Goal: Task Accomplishment & Management: Complete application form

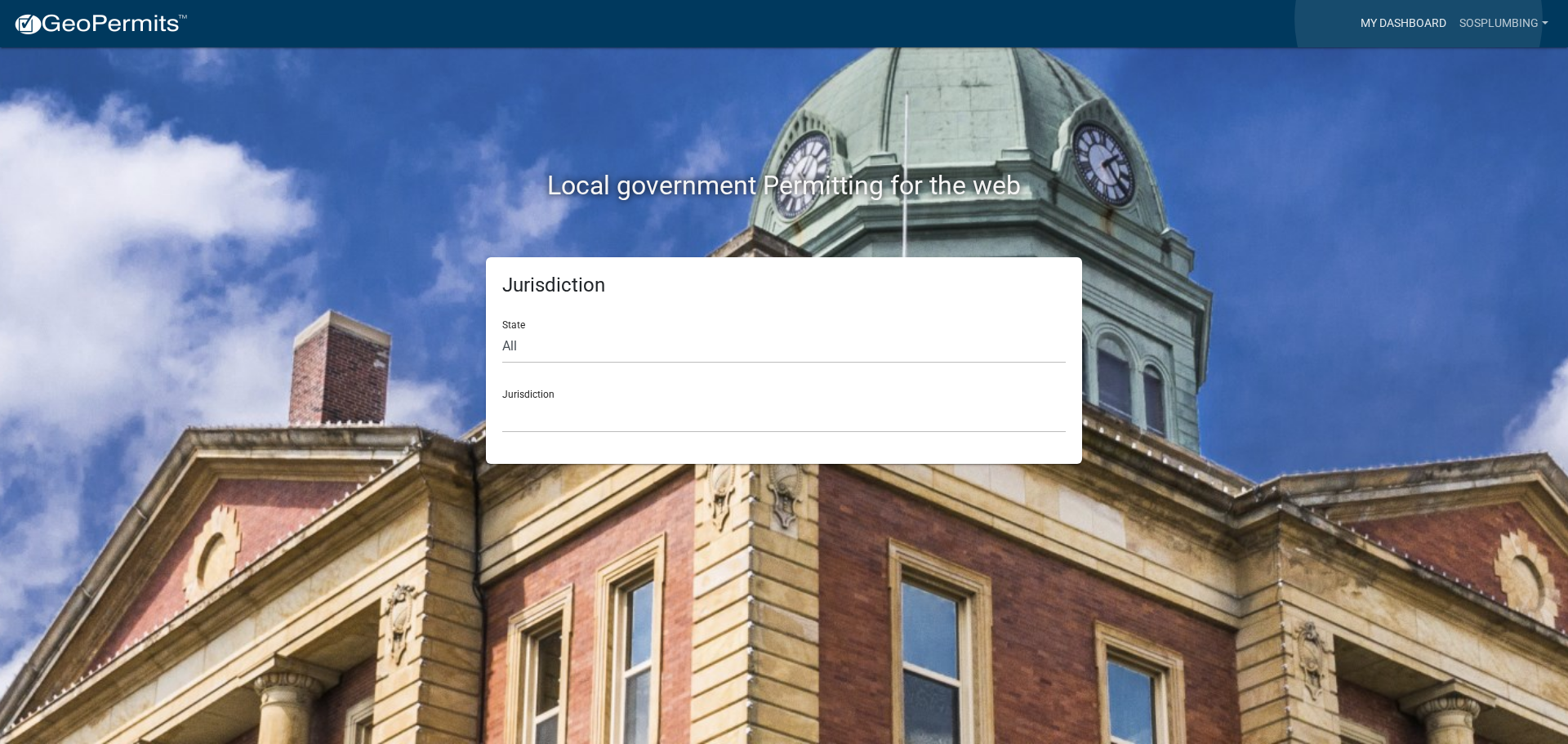
click at [1419, 19] on link "My Dashboard" at bounding box center [1404, 23] width 99 height 31
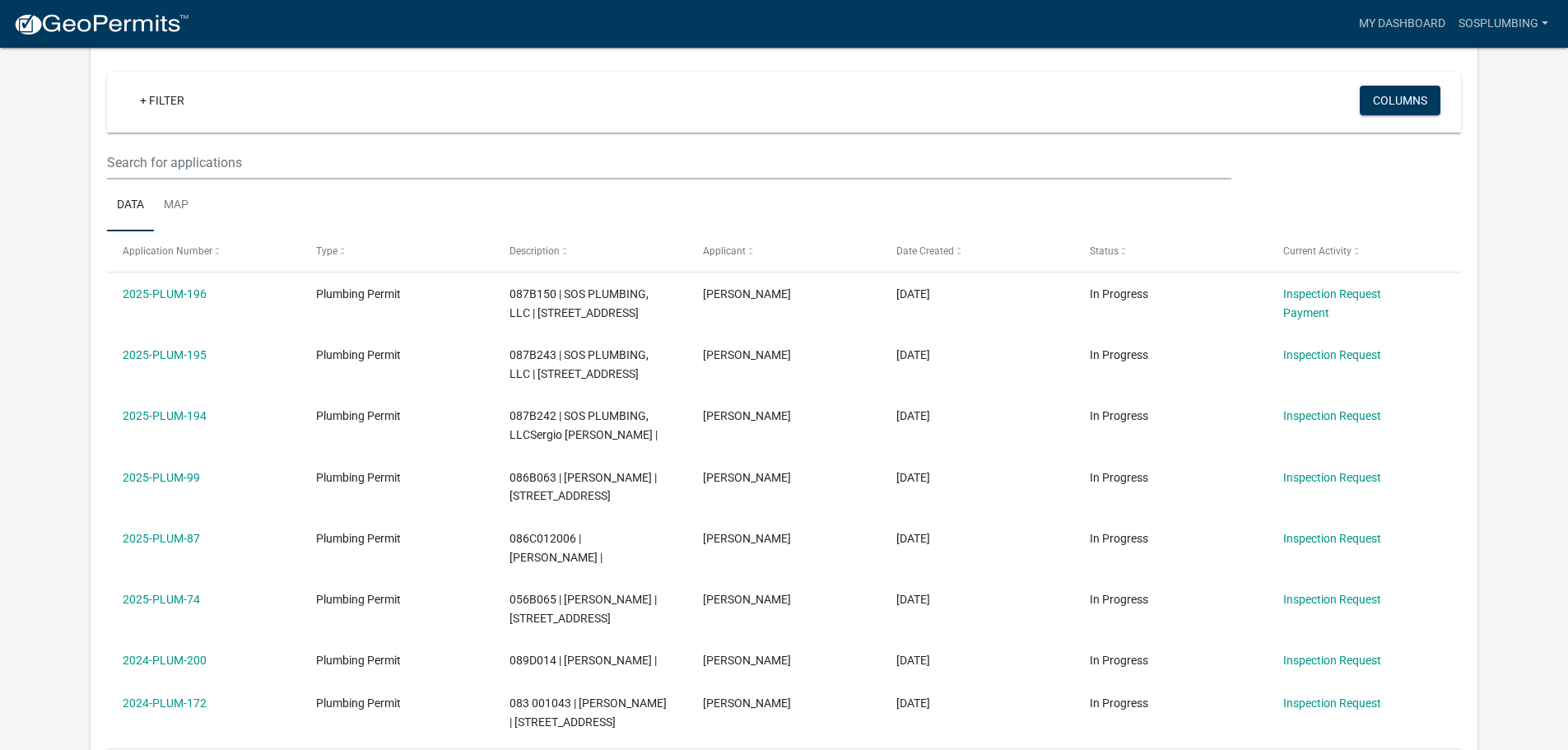
scroll to position [247, 0]
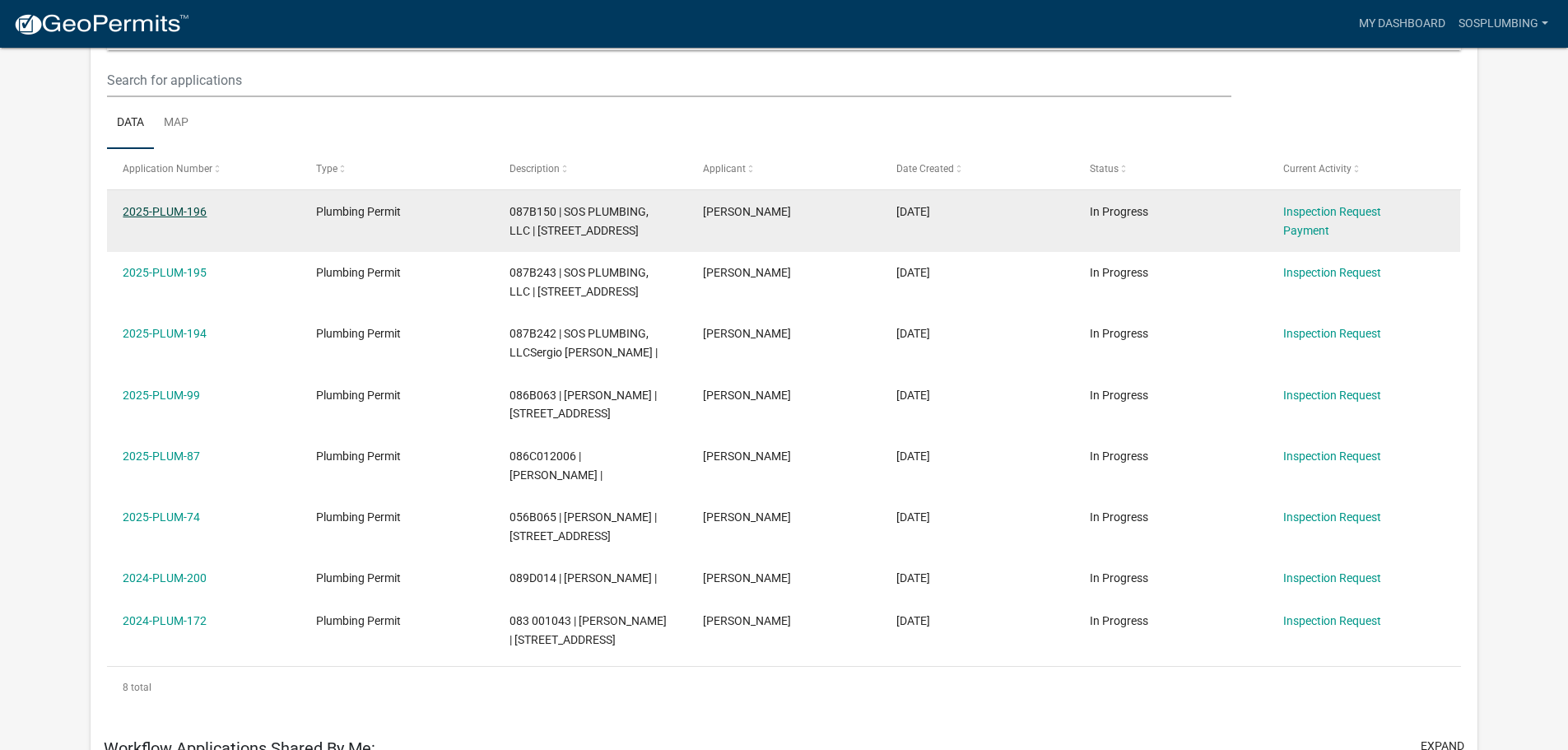
click at [174, 209] on link "2025-PLUM-196" at bounding box center [165, 211] width 84 height 13
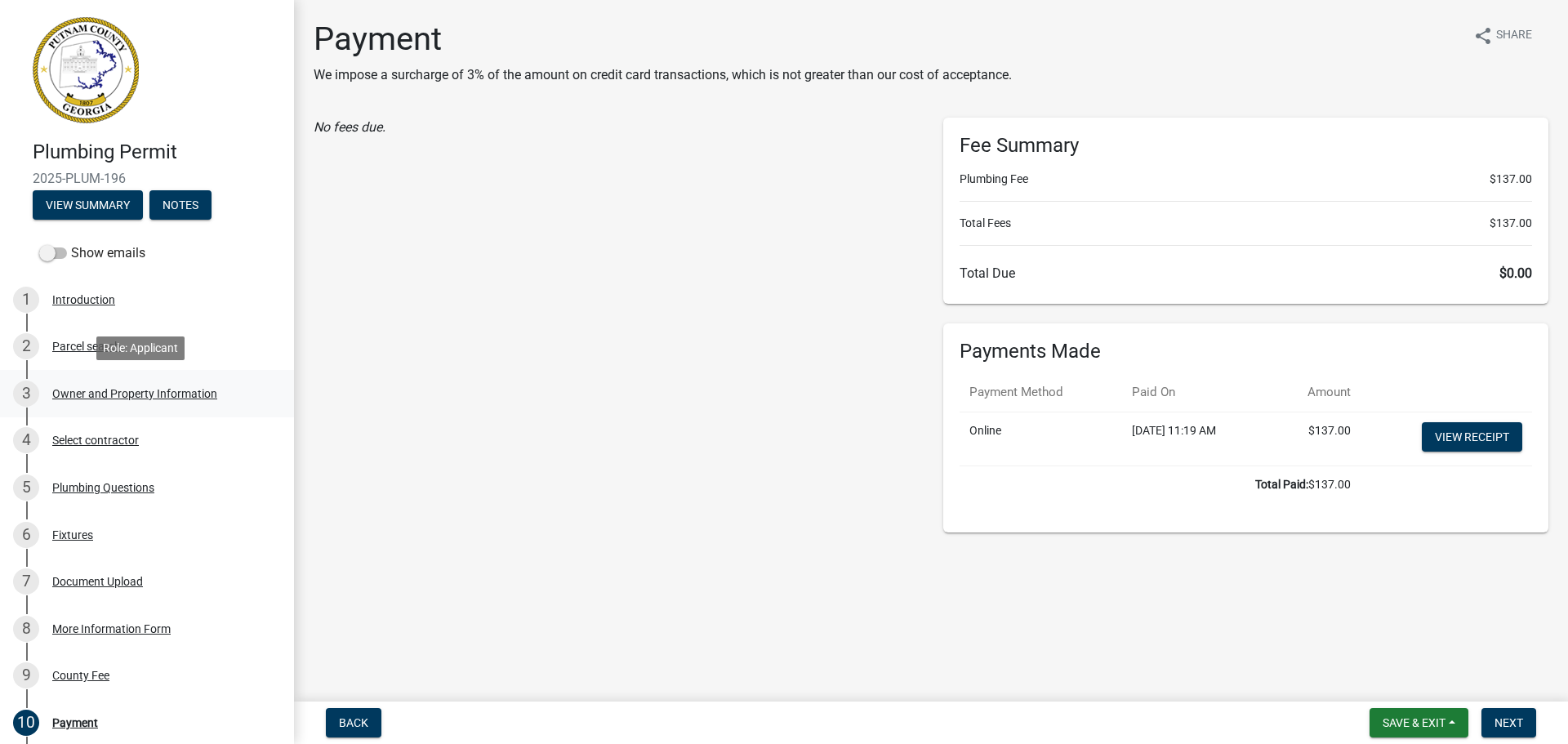
click at [97, 402] on div "3 Owner and Property Information" at bounding box center [140, 394] width 255 height 26
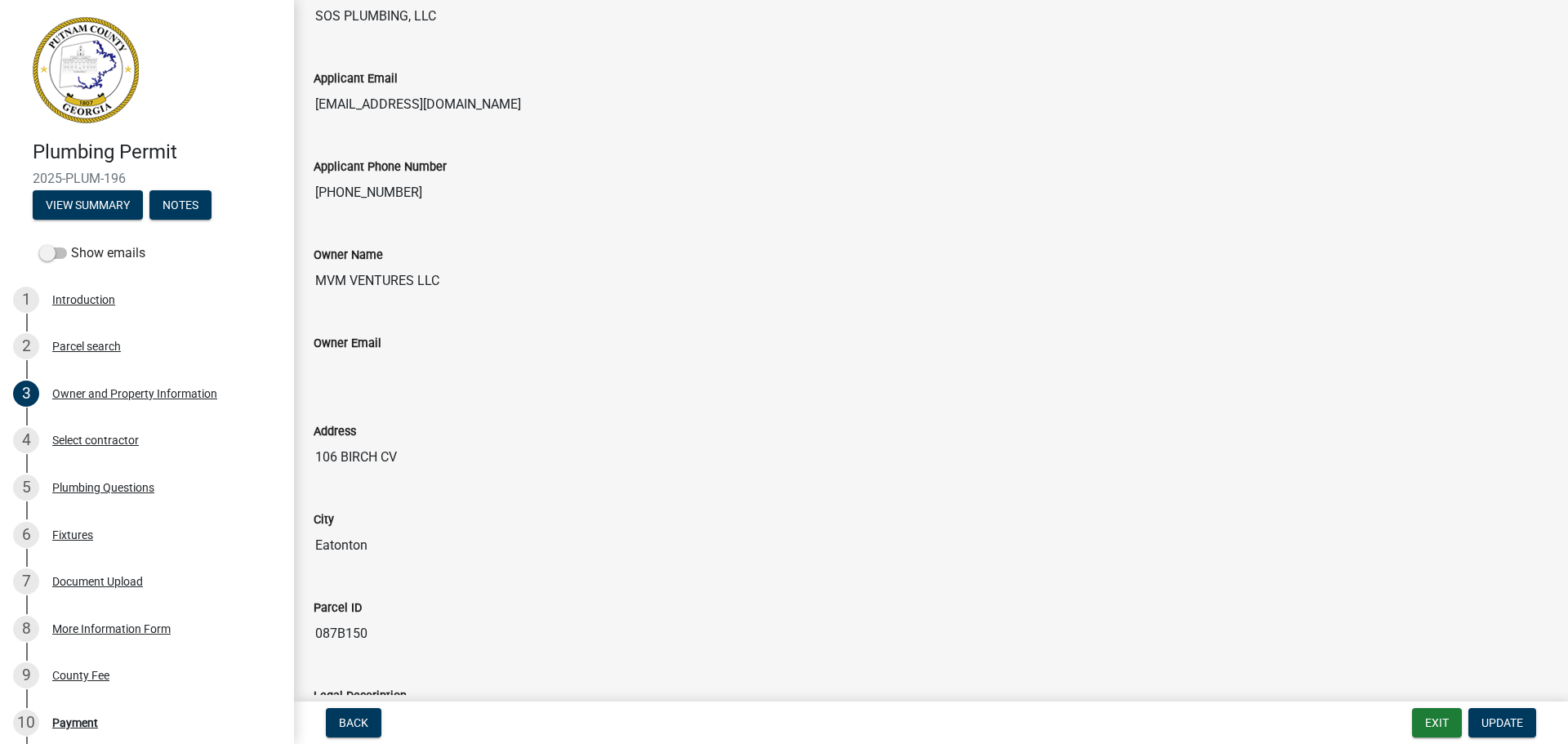
scroll to position [245, 0]
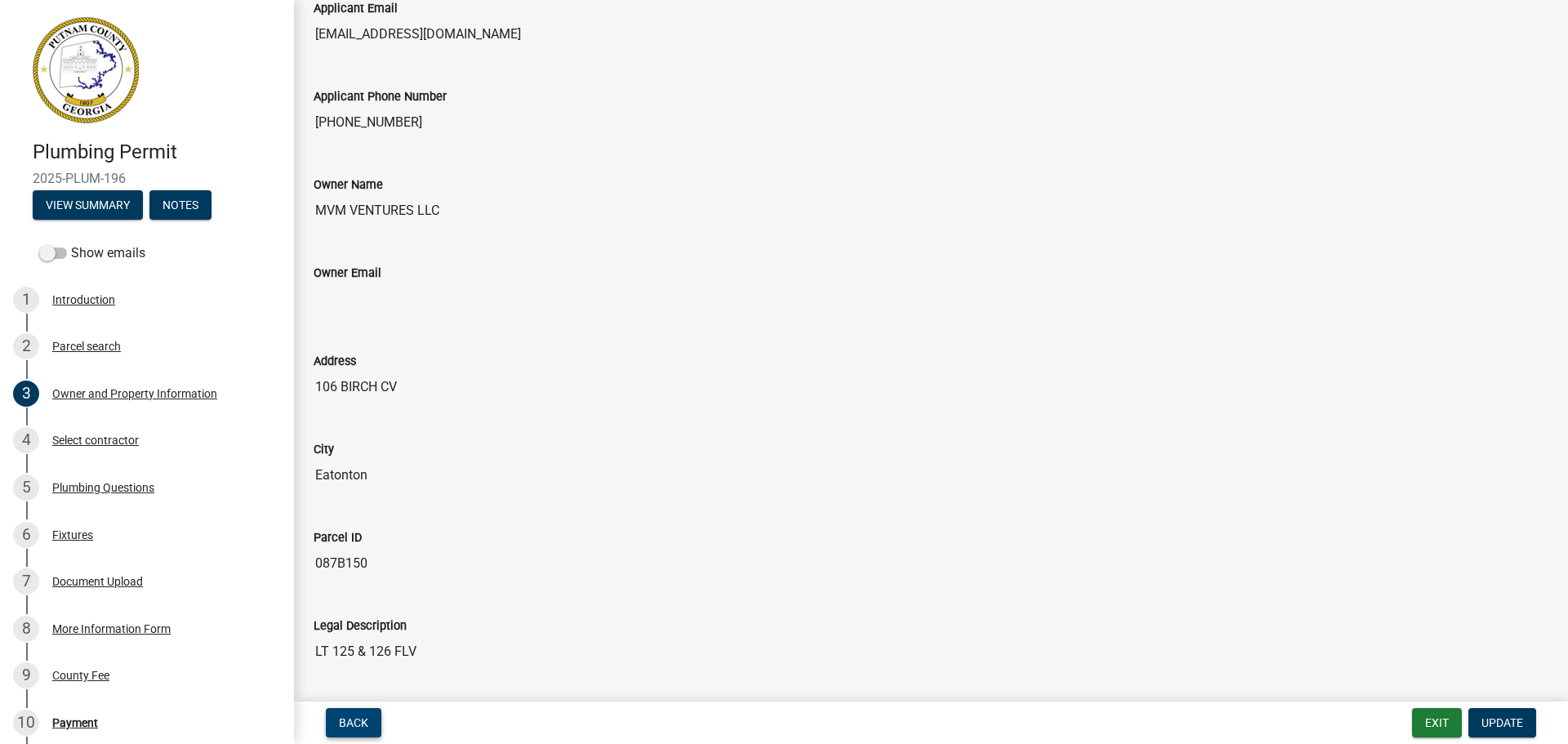
click at [334, 716] on button "Back" at bounding box center [354, 722] width 55 height 29
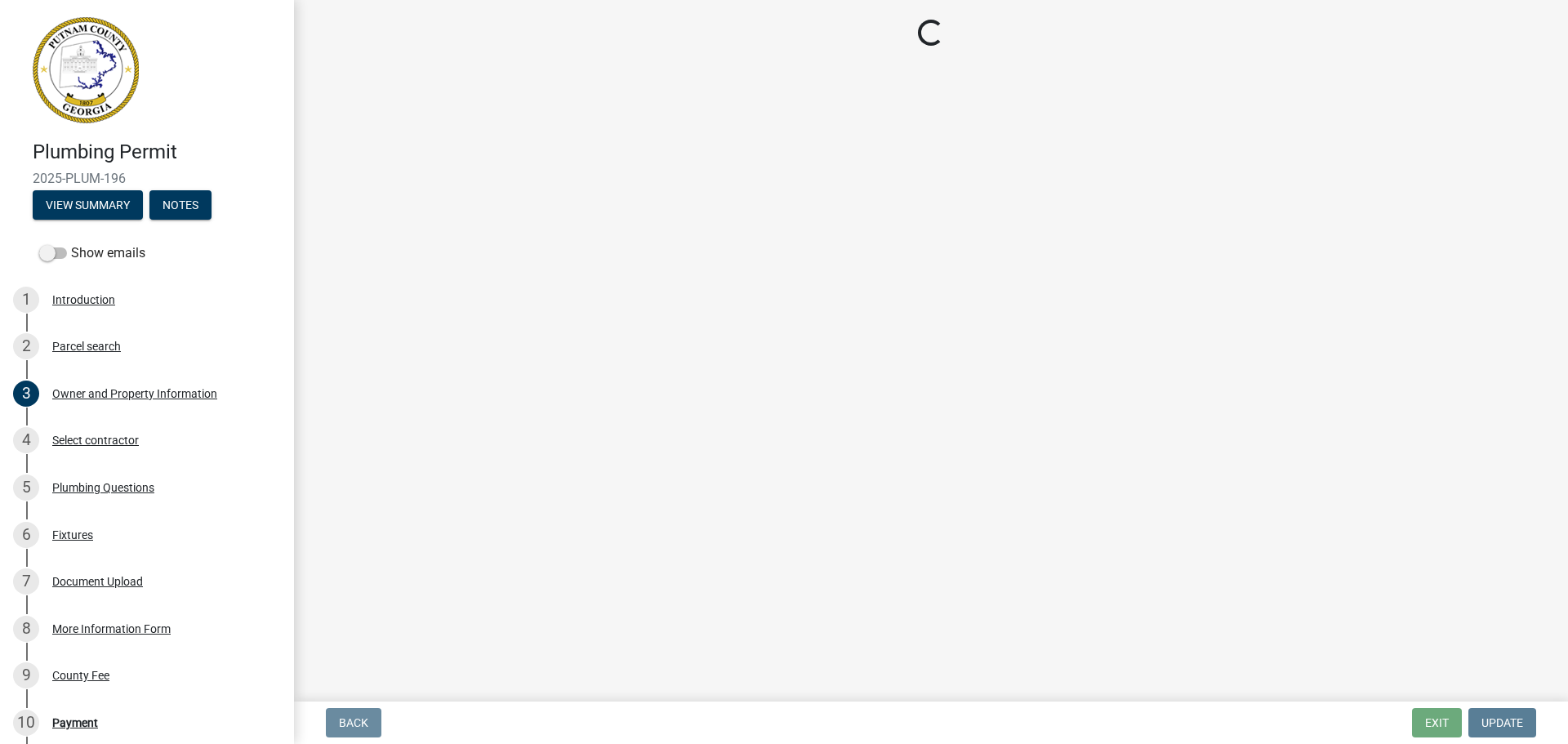
scroll to position [0, 0]
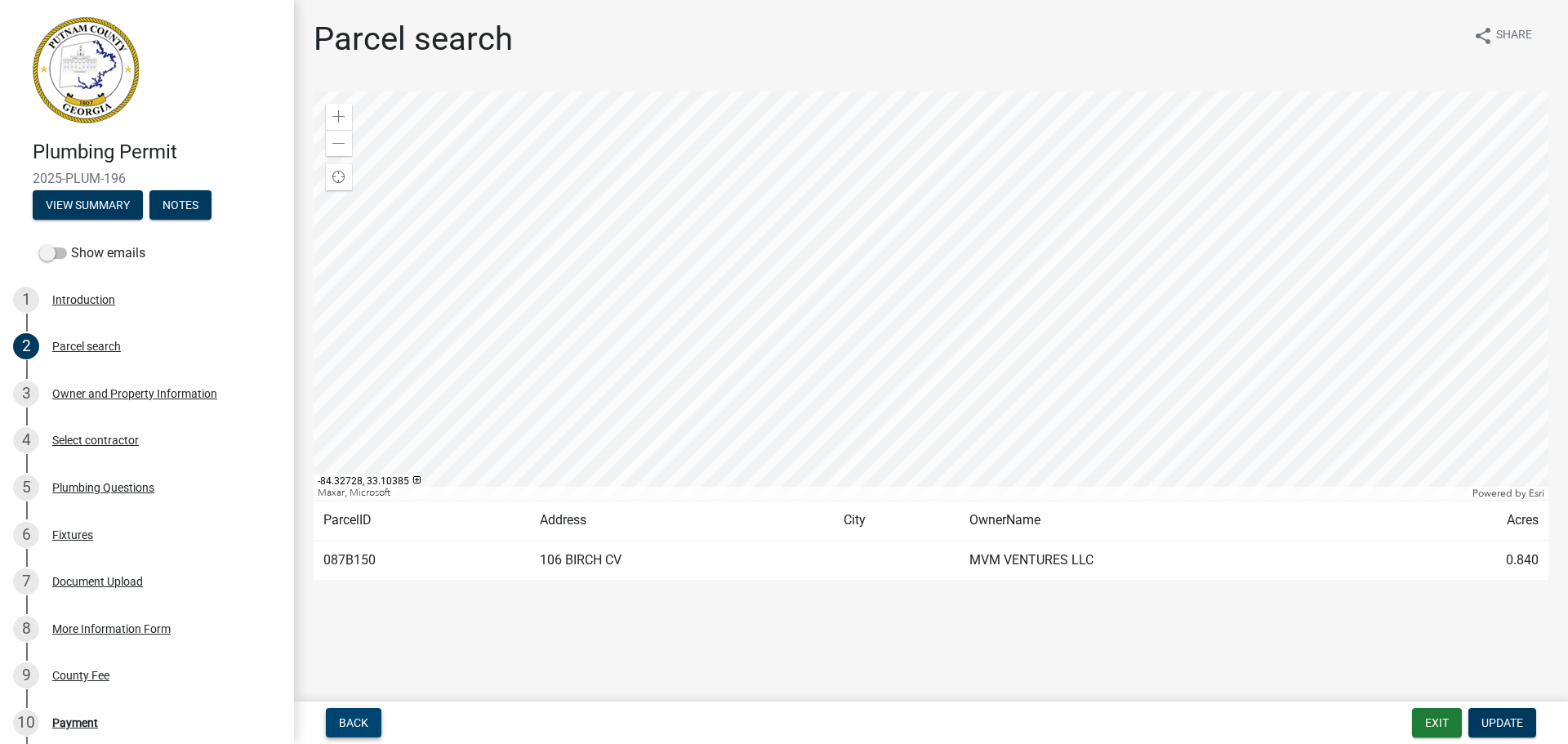
click at [372, 723] on button "Back" at bounding box center [354, 722] width 55 height 29
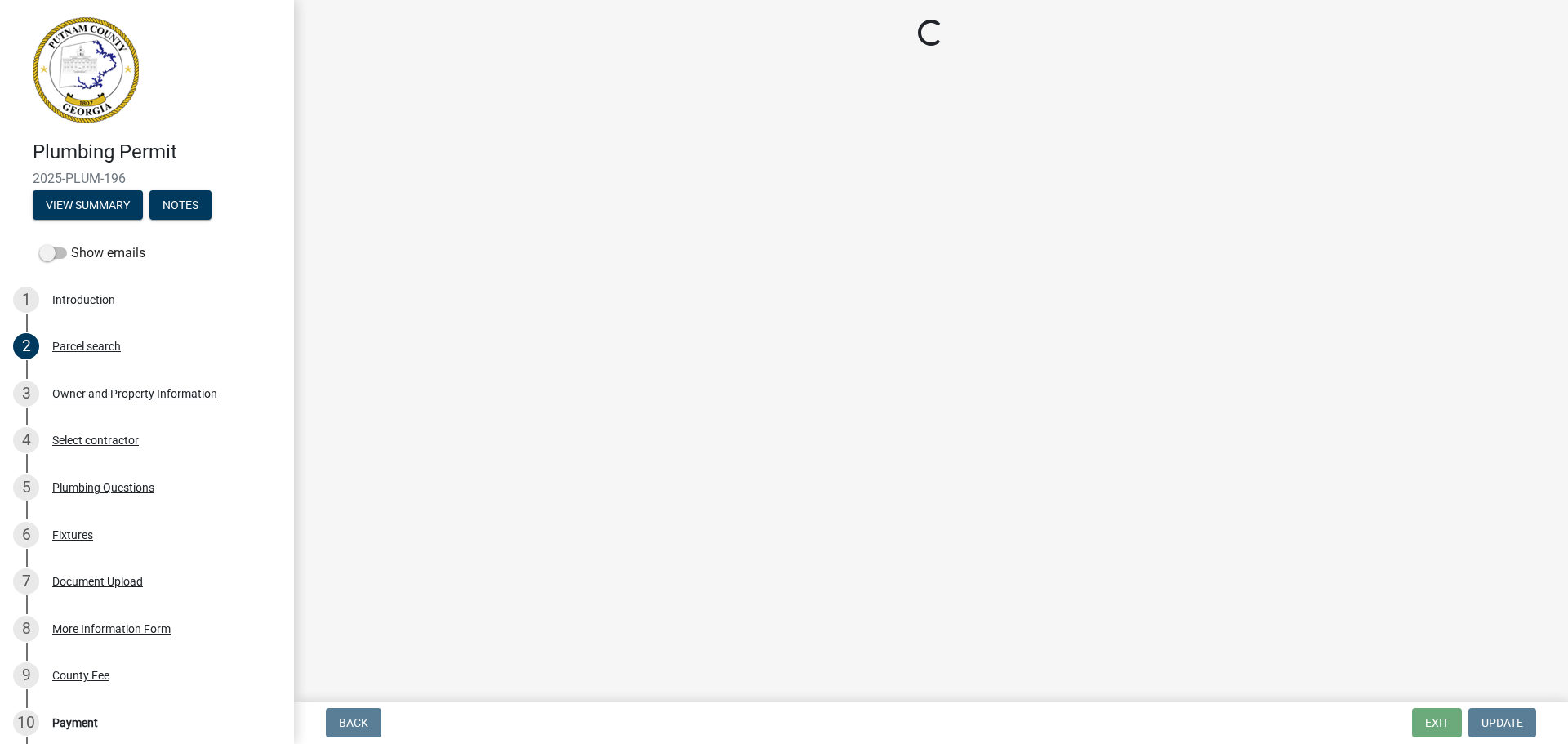
click at [1430, 728] on button "Exit" at bounding box center [1437, 722] width 50 height 29
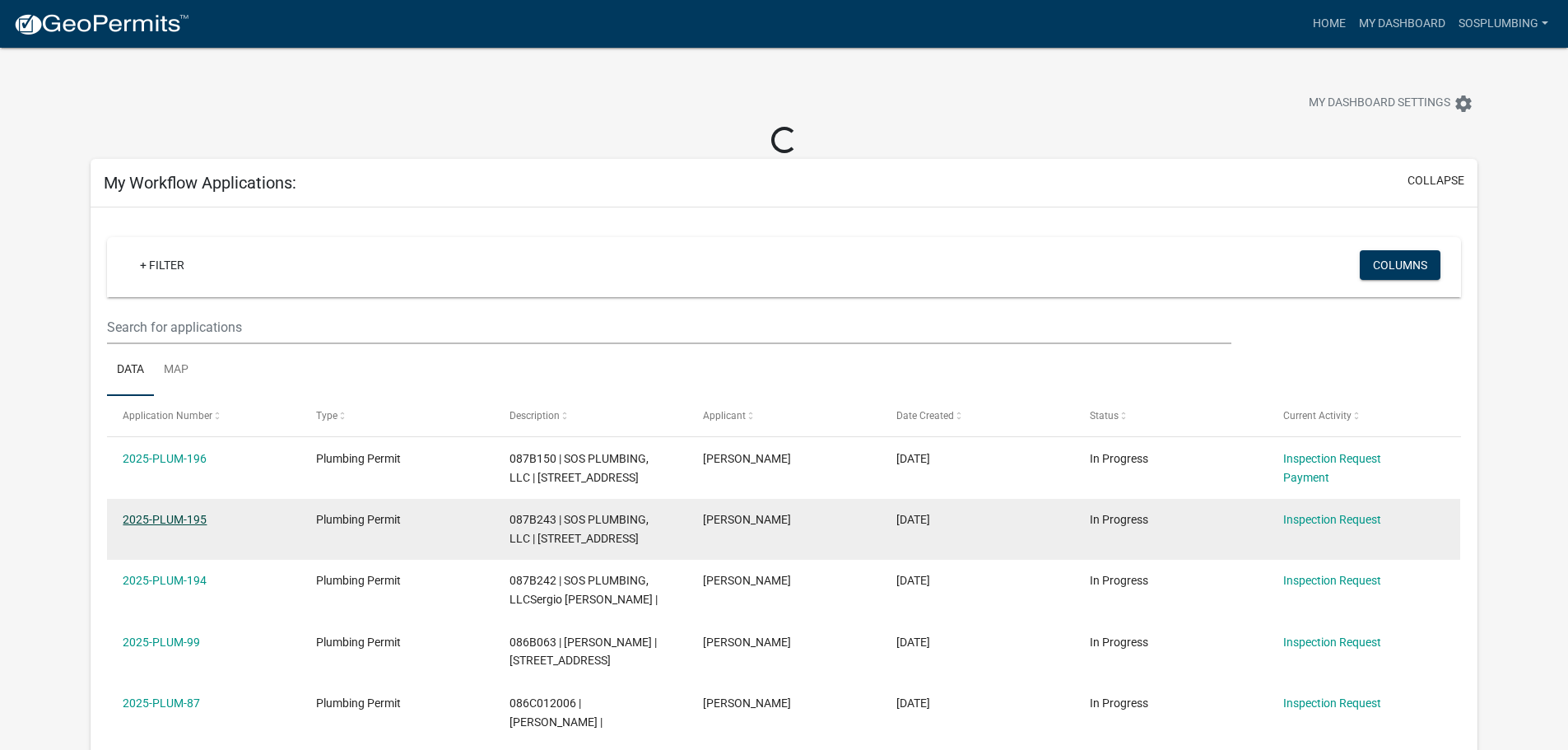
click at [161, 526] on link "2025-PLUM-195" at bounding box center [165, 519] width 84 height 13
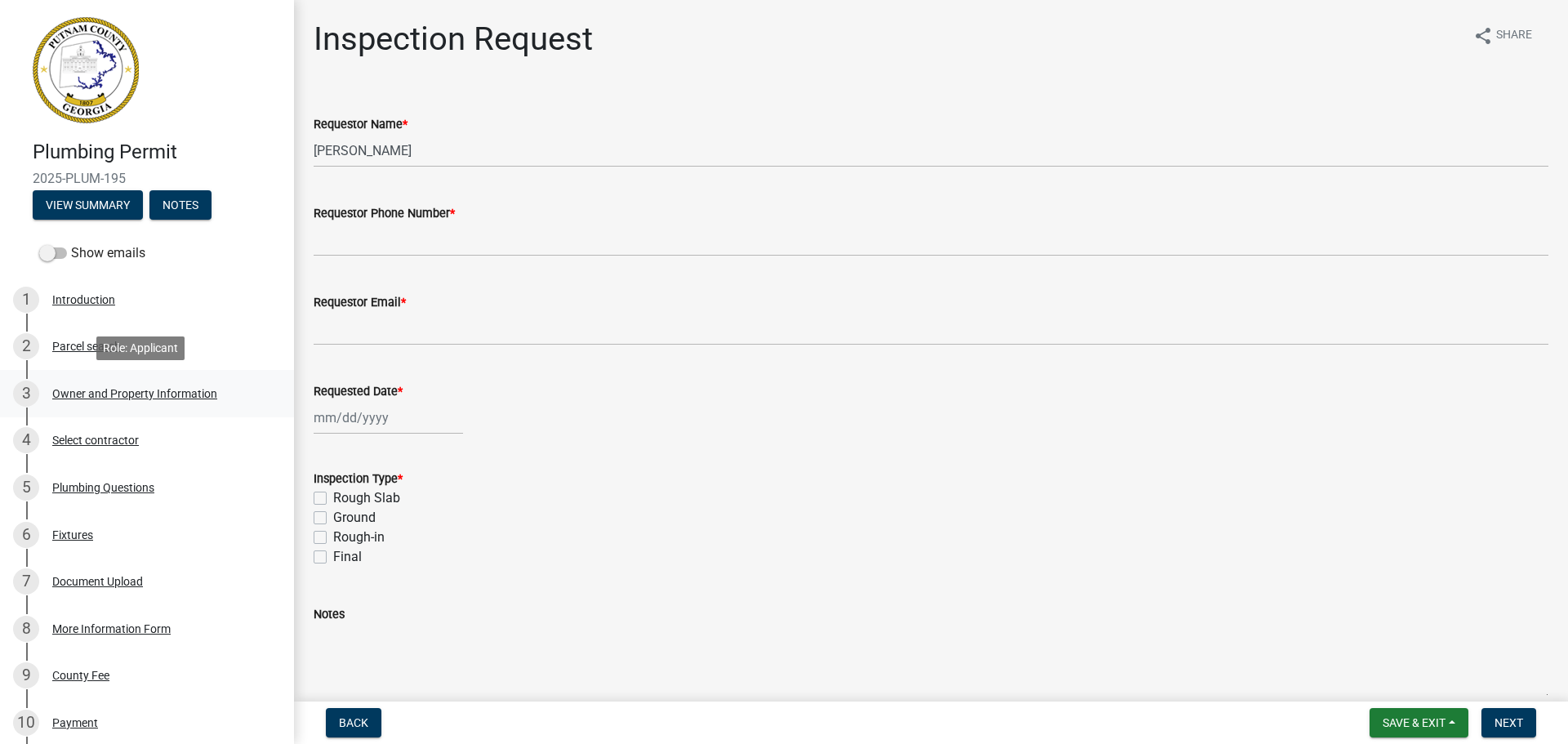
click at [105, 388] on div "Owner and Property Information" at bounding box center [134, 393] width 165 height 11
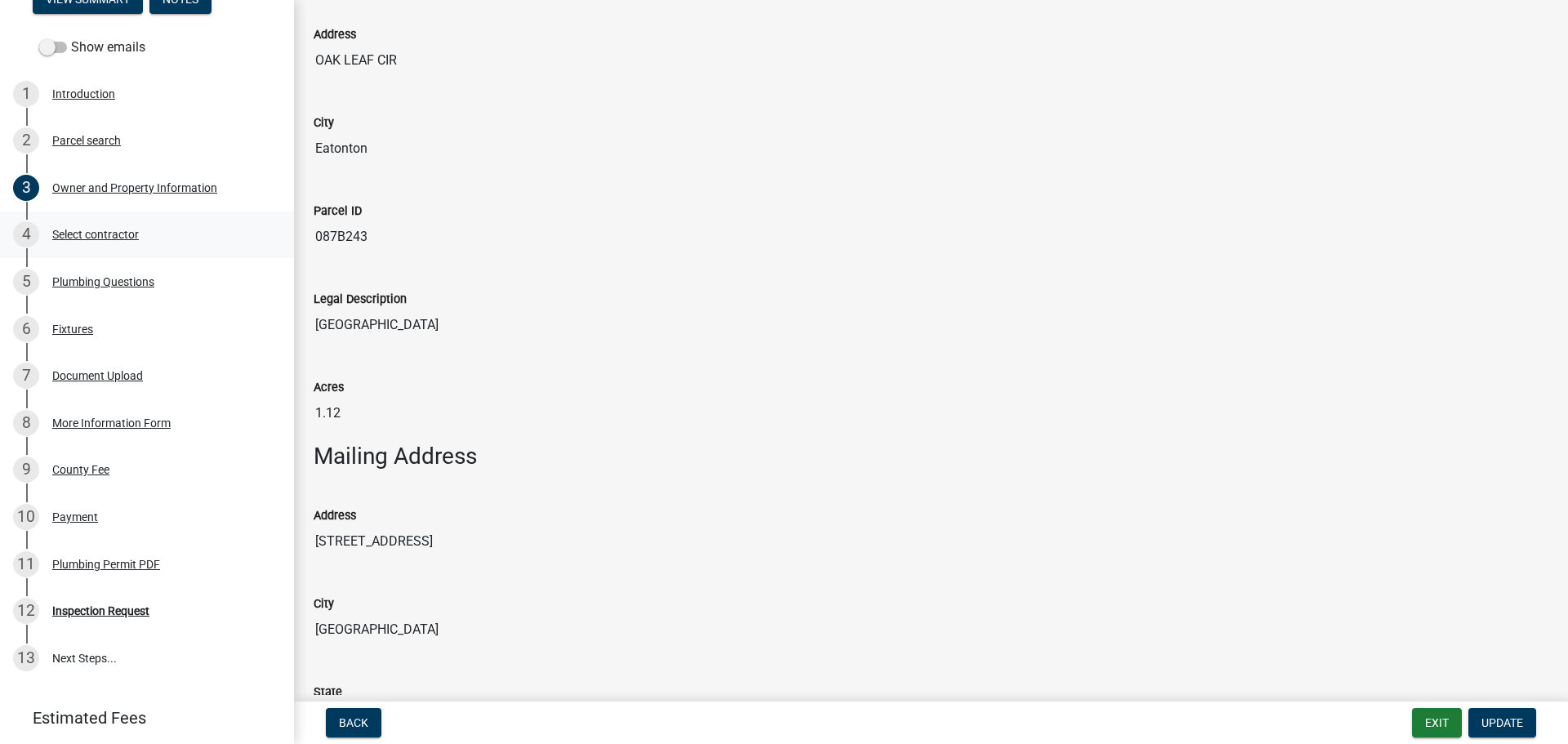
scroll to position [245, 0]
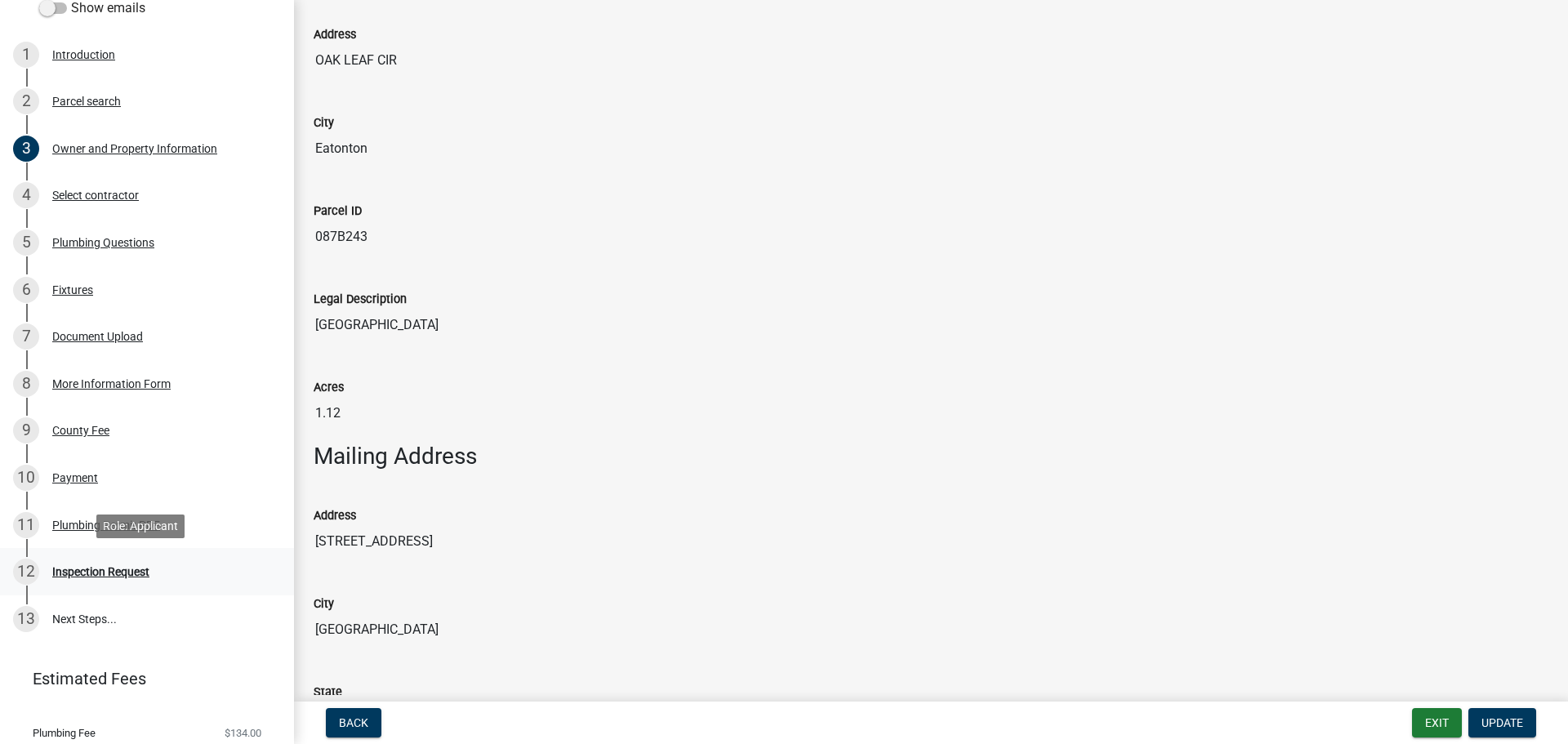
click at [103, 569] on div "Inspection Request" at bounding box center [100, 571] width 97 height 11
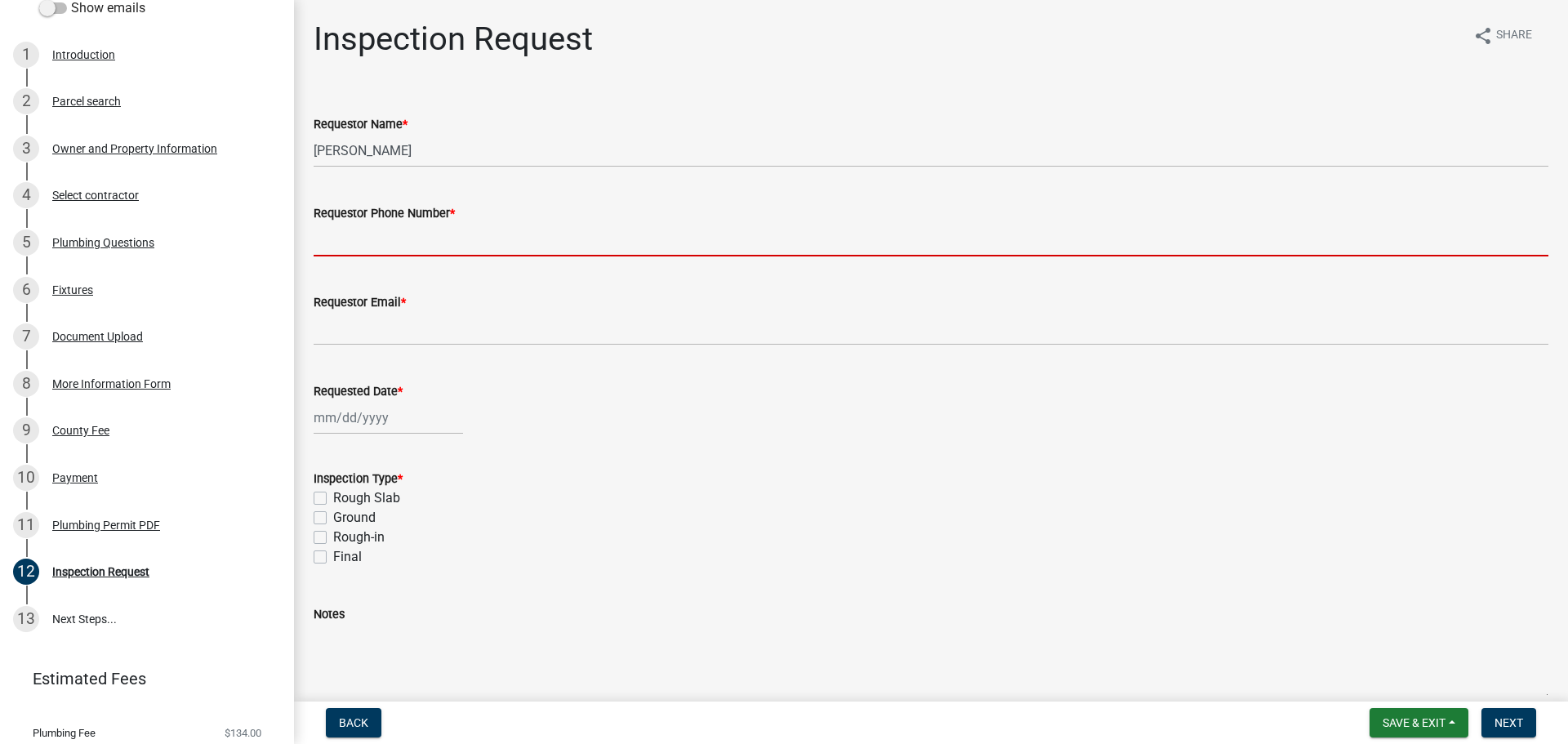
click at [350, 241] on input "Requestor Phone Number *" at bounding box center [930, 240] width 1235 height 34
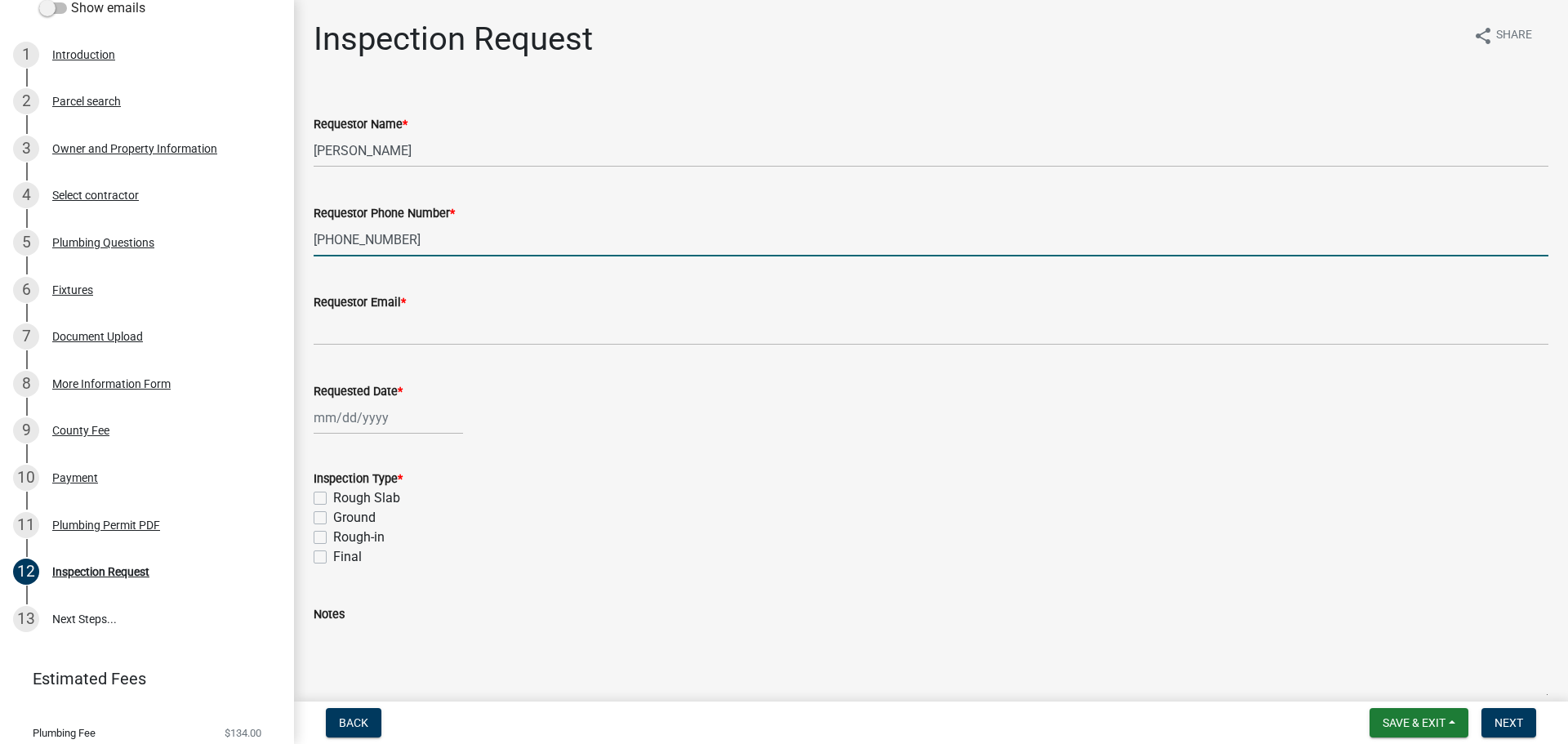
type input "[PHONE_NUMBER]"
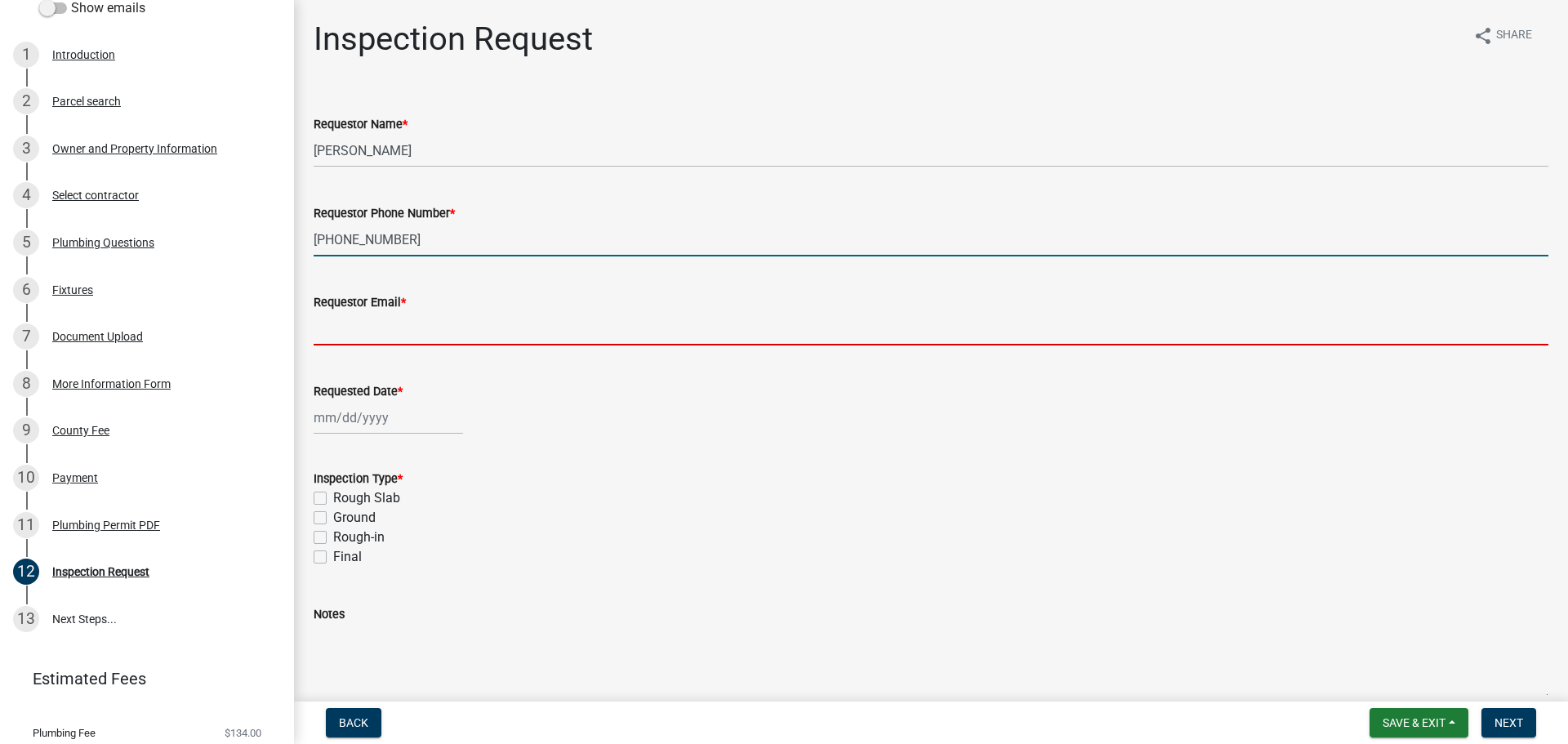
click at [378, 329] on input "Requestor Email *" at bounding box center [930, 329] width 1235 height 34
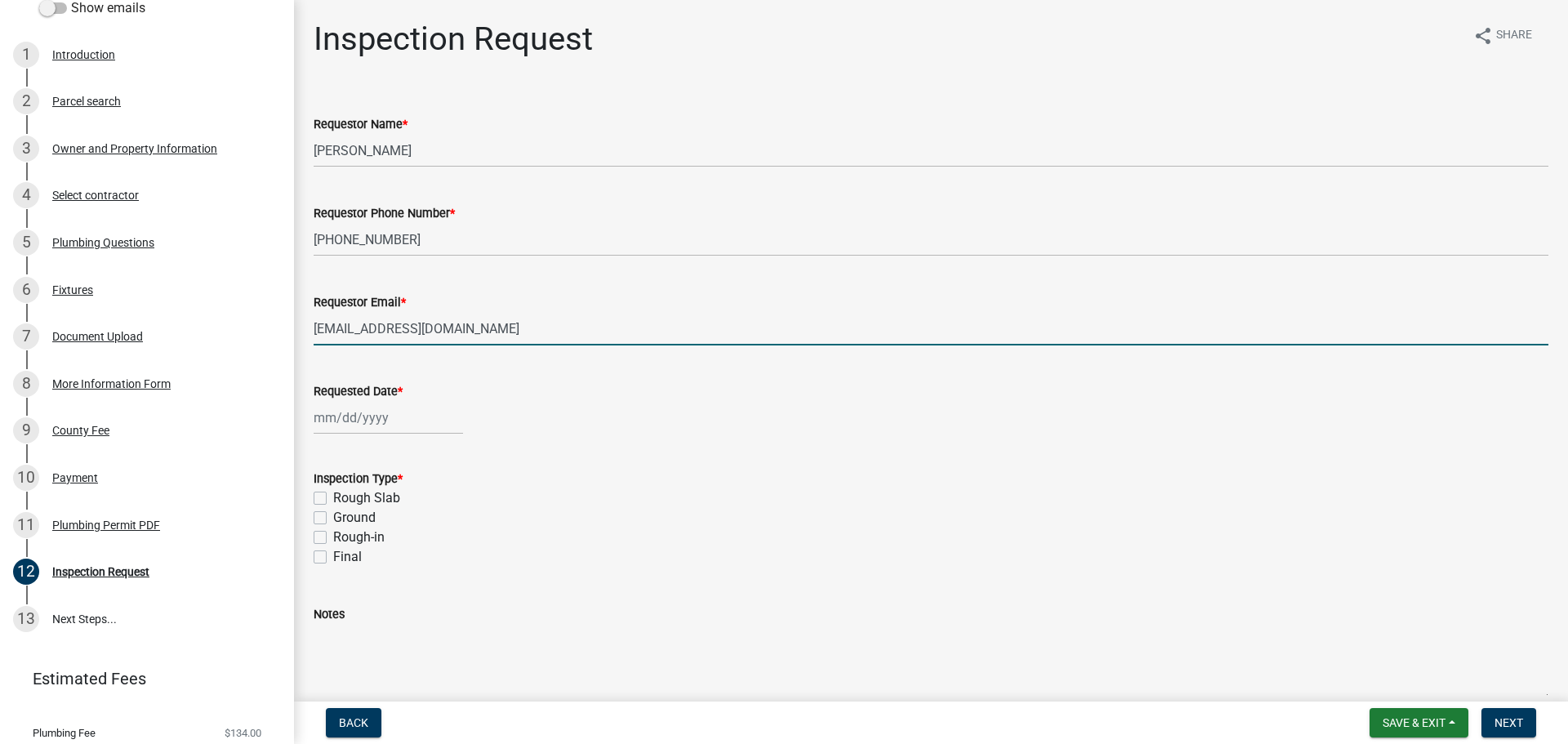
type input "[EMAIL_ADDRESS][DOMAIN_NAME]"
select select "10"
select select "2025"
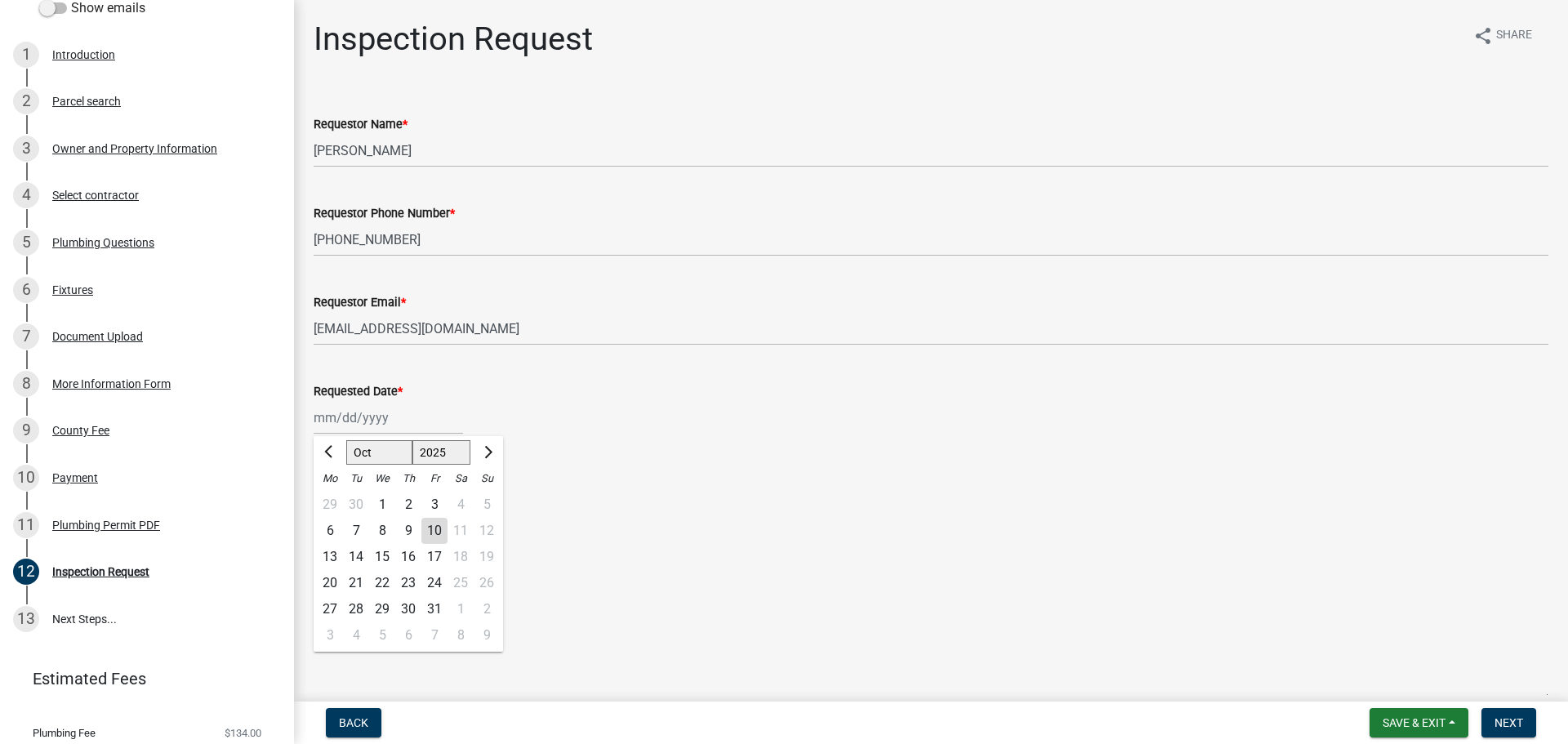
click at [317, 417] on div "[PERSON_NAME] Feb Mar Apr [PERSON_NAME][DATE] Oct Nov [DATE] 1526 1527 1528 152…" at bounding box center [388, 417] width 150 height 34
click at [440, 536] on div "10" at bounding box center [434, 530] width 26 height 26
type input "[DATE]"
click at [333, 497] on label "Rough Slab" at bounding box center [366, 497] width 67 height 20
click at [333, 497] on input "Rough Slab" at bounding box center [338, 493] width 10 height 10
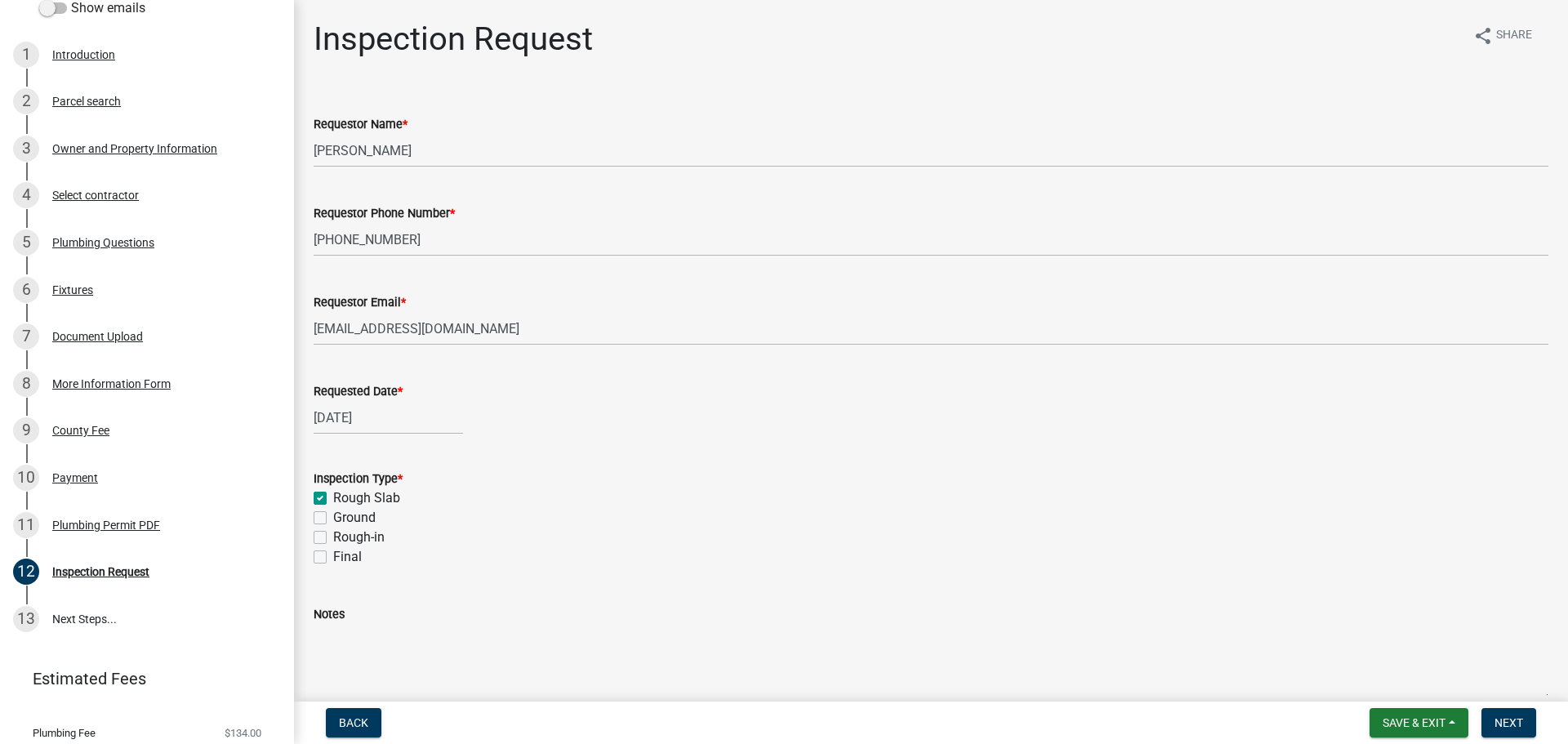
checkbox input "true"
checkbox input "false"
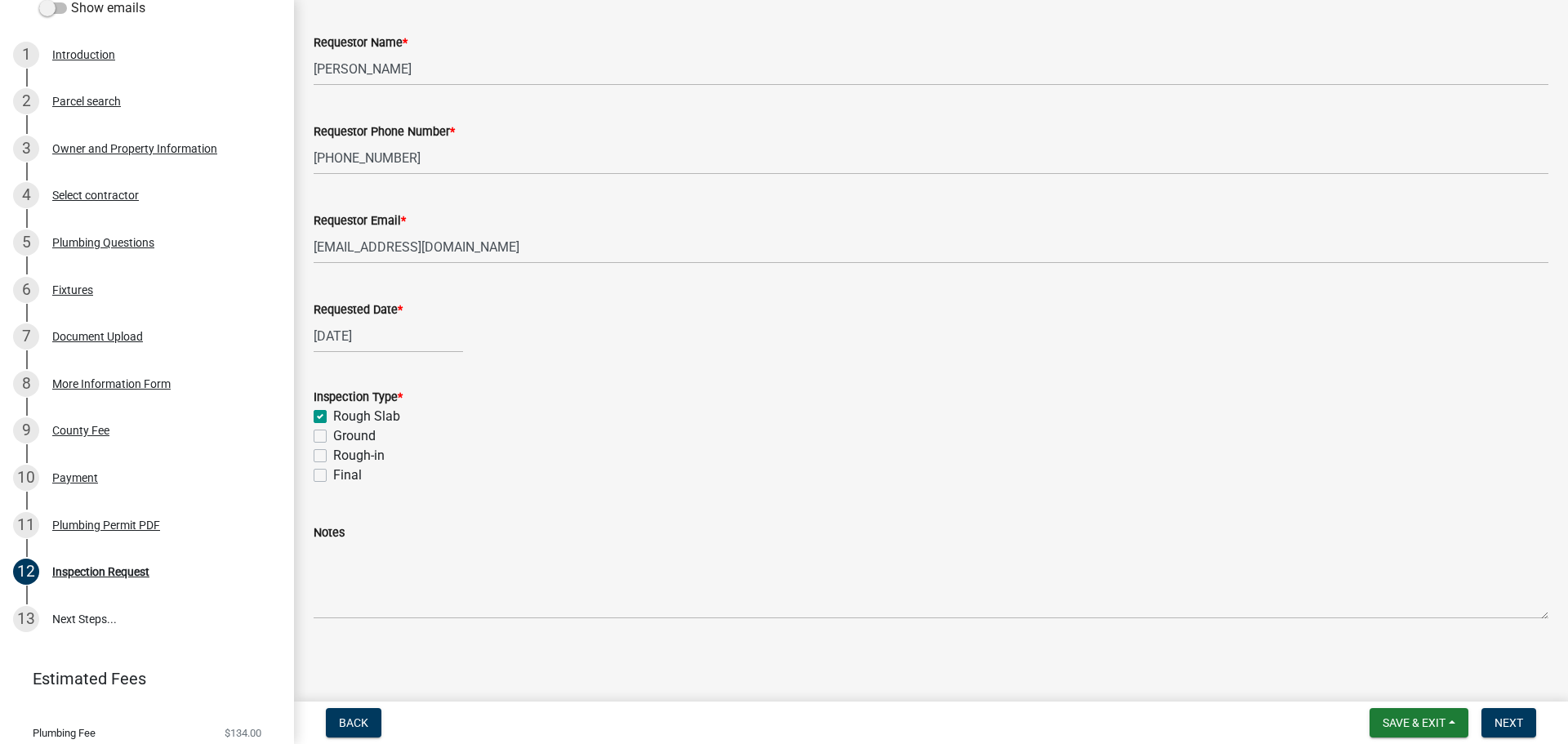
scroll to position [82, 0]
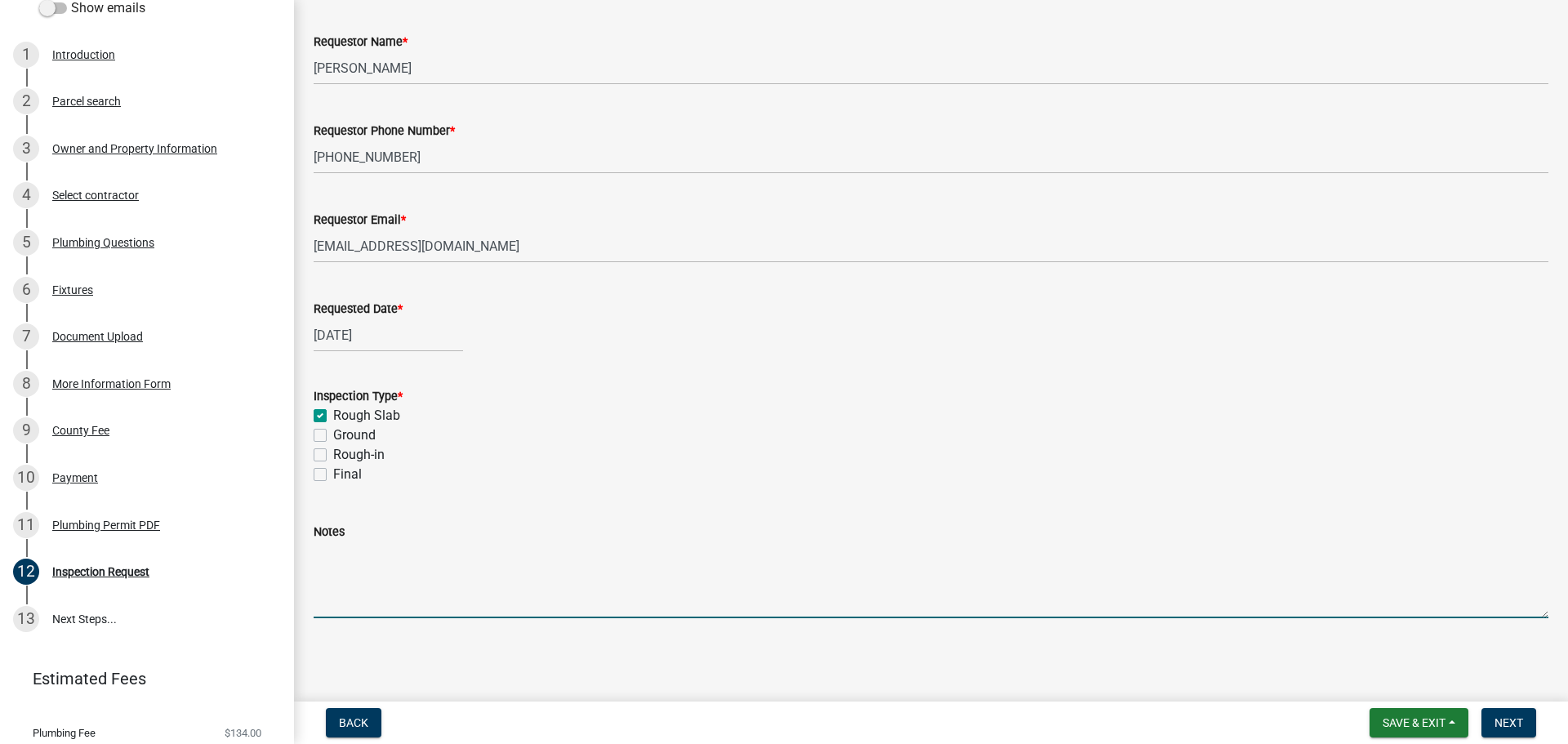
click at [355, 606] on textarea "Notes" at bounding box center [930, 580] width 1235 height 77
type textarea "Under ground plumbing"
click at [1491, 718] on button "Next" at bounding box center [1508, 722] width 55 height 29
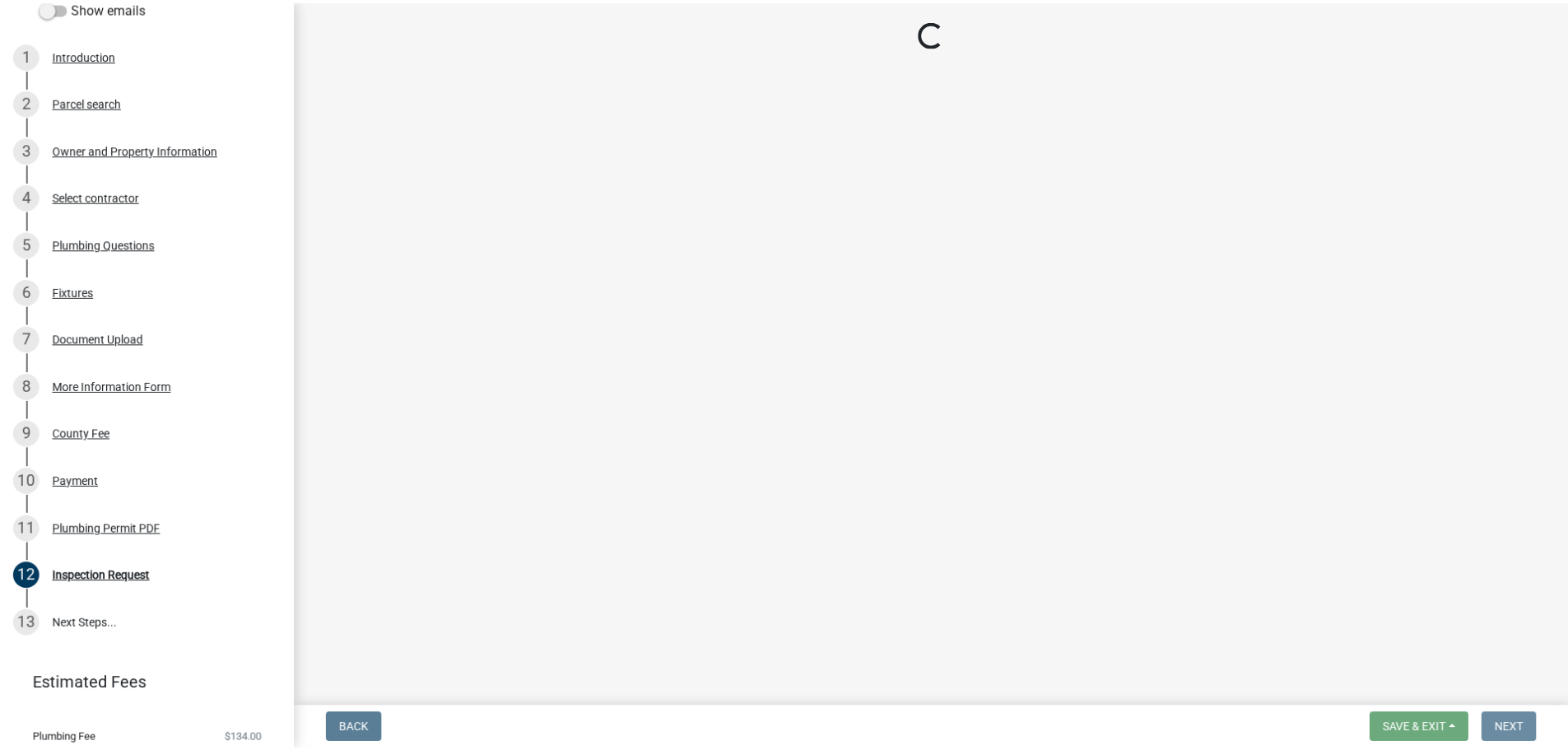
scroll to position [0, 0]
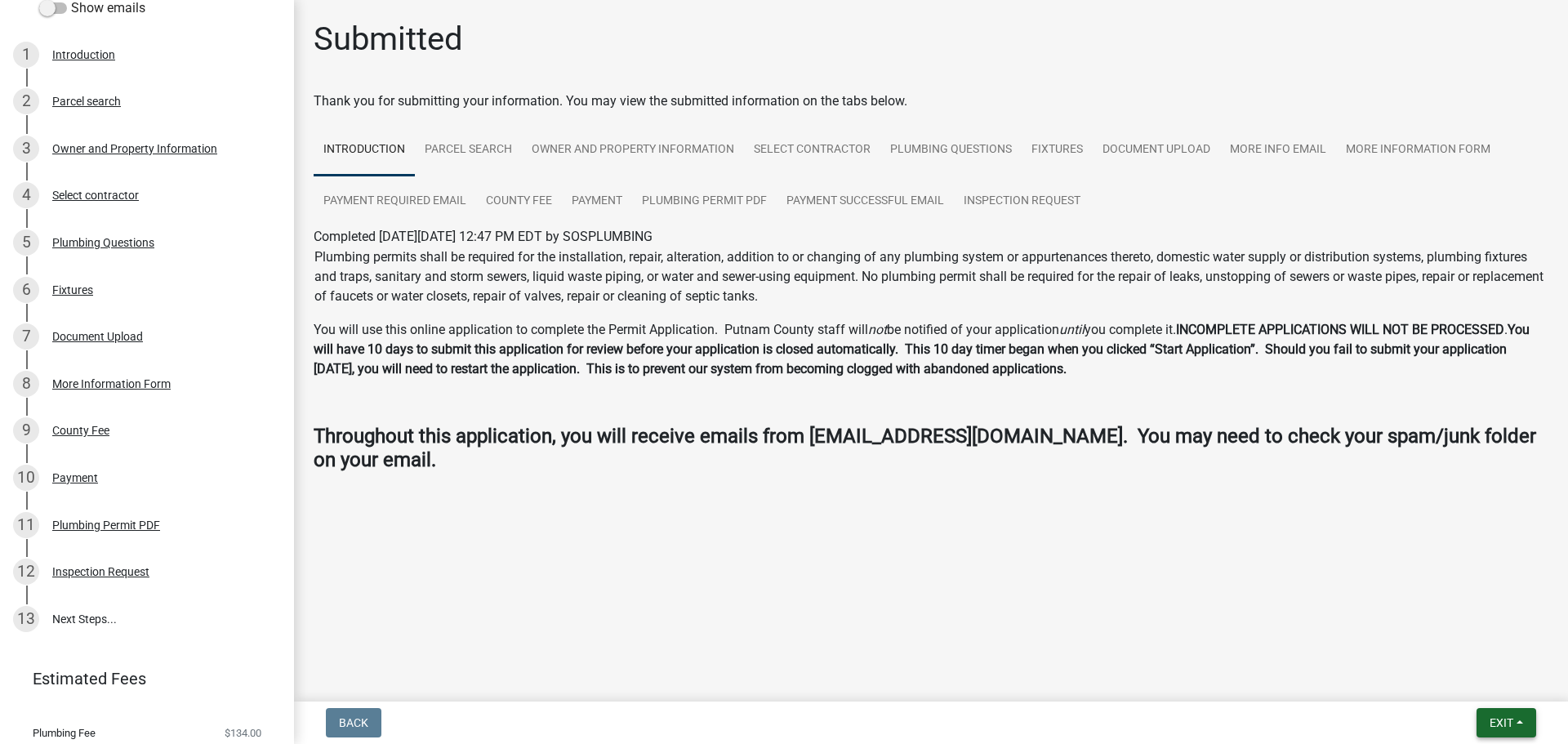
click at [1509, 717] on span "Exit" at bounding box center [1501, 722] width 23 height 13
click at [1465, 674] on button "Save & Exit" at bounding box center [1471, 680] width 131 height 39
